Goal: Task Accomplishment & Management: Manage account settings

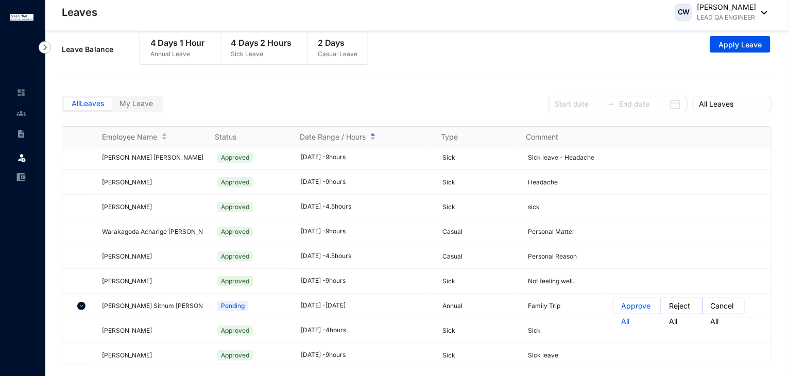
scroll to position [17880, 0]
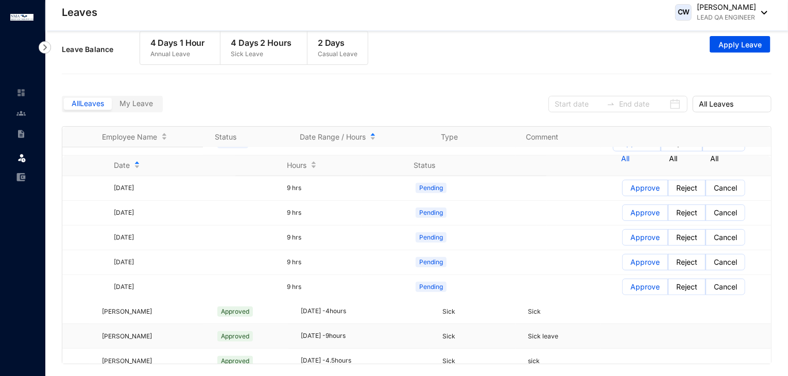
scroll to position [18137, 0]
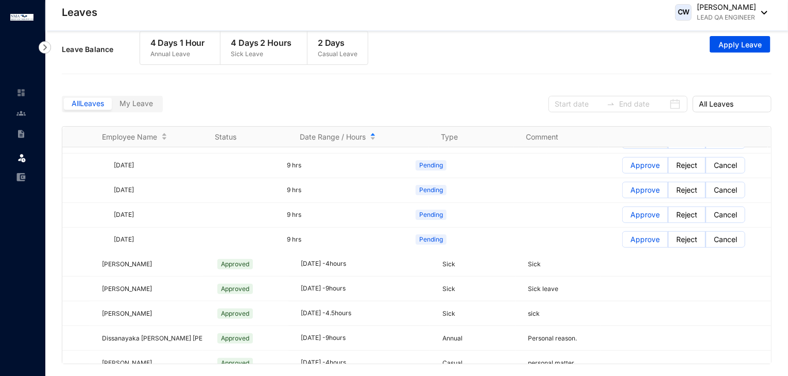
scroll to position [18189, 0]
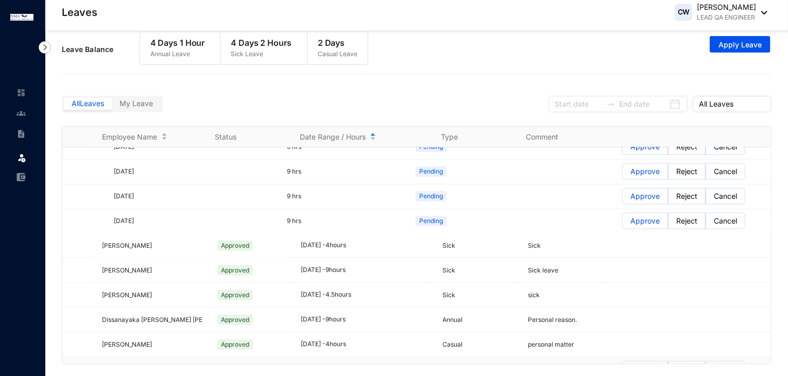
click at [644, 362] on p "Approve" at bounding box center [644, 369] width 29 height 15
click at [623, 372] on input "Approve" at bounding box center [623, 372] width 0 height 0
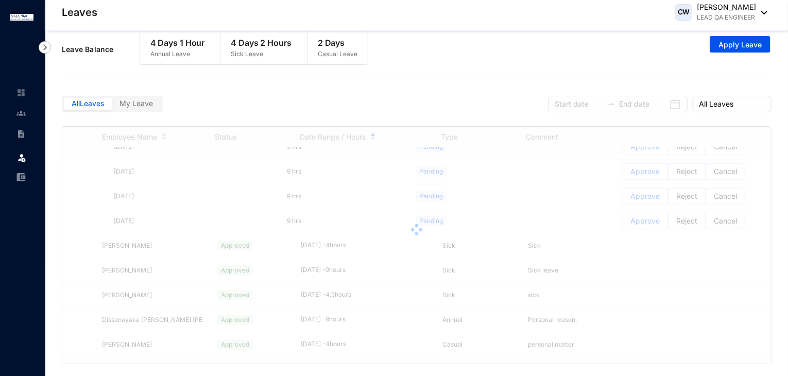
scroll to position [18240, 0]
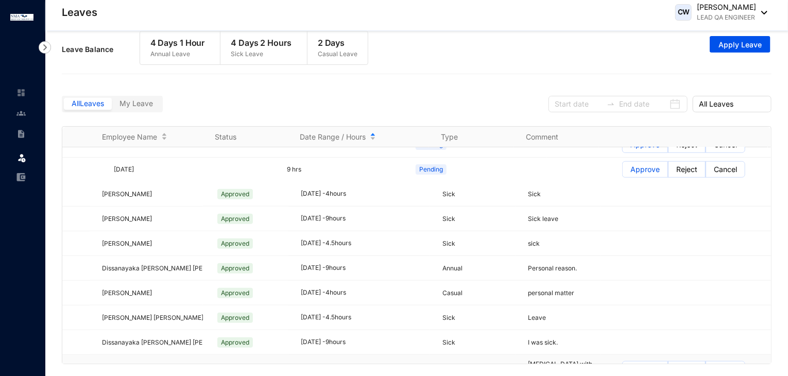
click at [637, 362] on p "Approve" at bounding box center [644, 369] width 29 height 15
click at [623, 372] on input "Approve" at bounding box center [623, 372] width 0 height 0
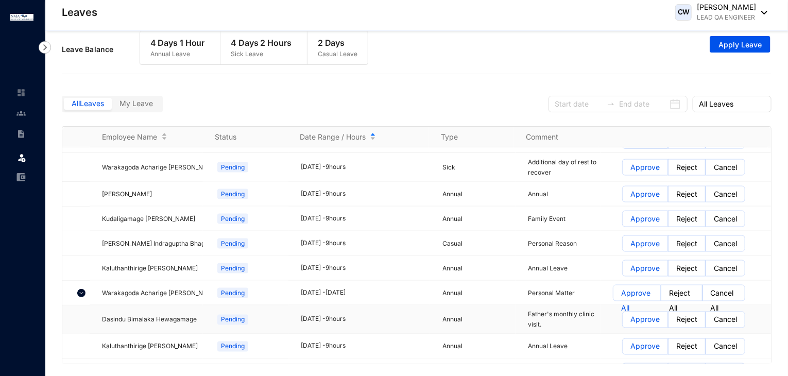
scroll to position [18586, 0]
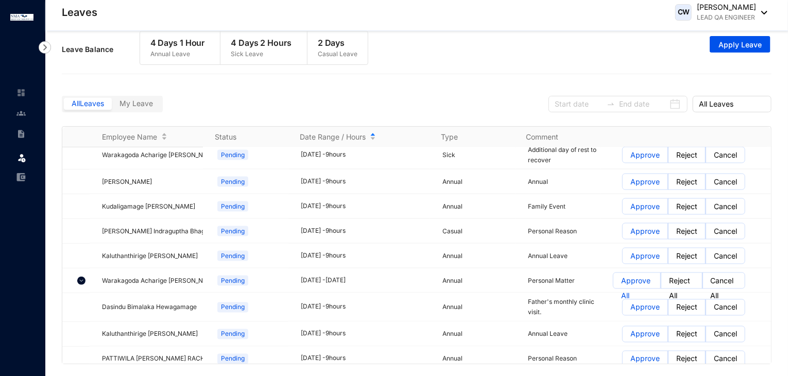
click at [486, 71] on div "Leave Balance 4 Days 1 Hour Annual Leave 4 Days 2 Hours Sick Leave 2 Days Casua…" at bounding box center [417, 49] width 710 height 47
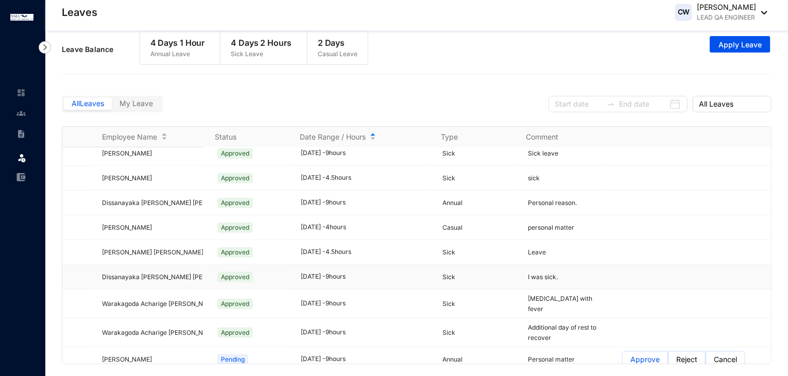
scroll to position [18329, 0]
